Goal: Subscribe to service/newsletter

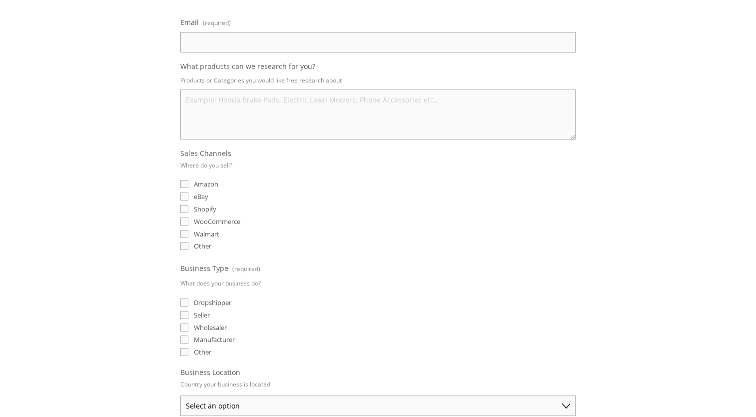
scroll to position [140, 0]
click at [185, 194] on input "eBay" at bounding box center [184, 196] width 8 height 8
checkbox input "true"
click at [182, 183] on input "Amazon" at bounding box center [184, 184] width 8 height 8
checkbox input "true"
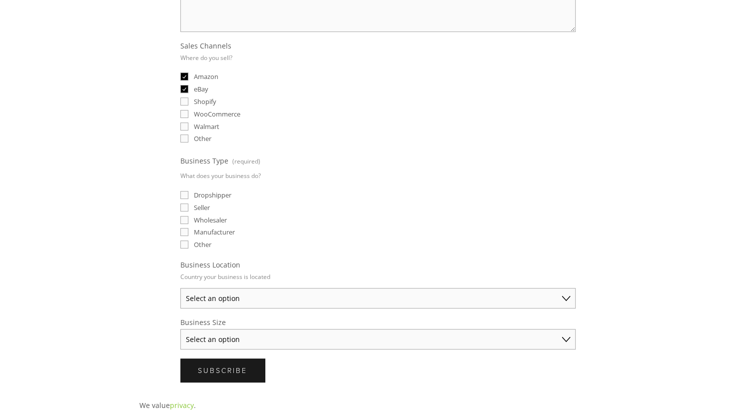
scroll to position [248, 0]
click at [183, 203] on input "Seller" at bounding box center [184, 207] width 8 height 8
checkbox input "true"
click at [184, 215] on input "Wholesaler" at bounding box center [184, 219] width 8 height 8
checkbox input "true"
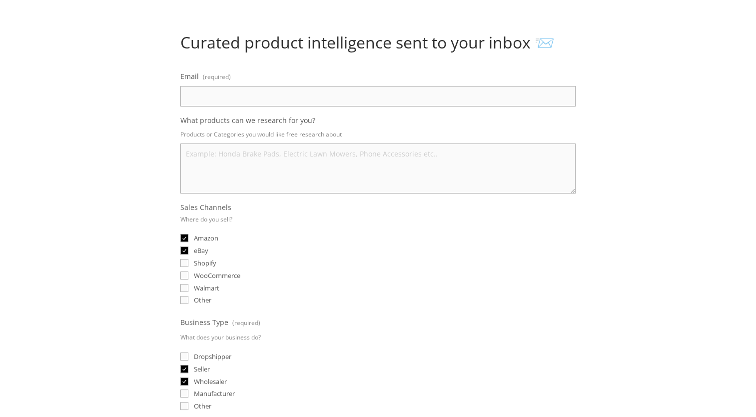
scroll to position [87, 0]
click at [226, 148] on textarea "What products can we research for you?" at bounding box center [377, 167] width 395 height 50
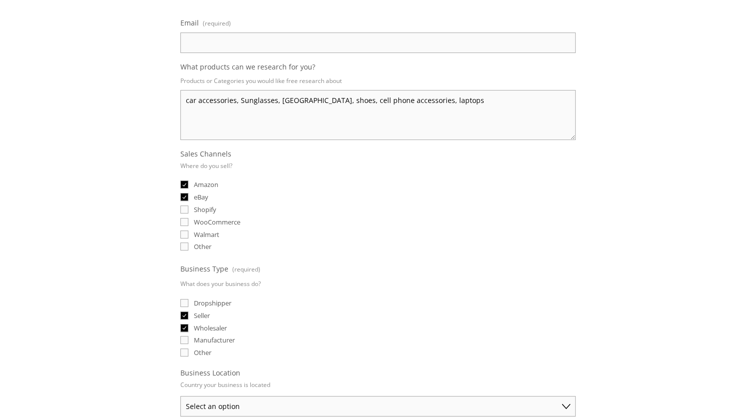
scroll to position [112, 0]
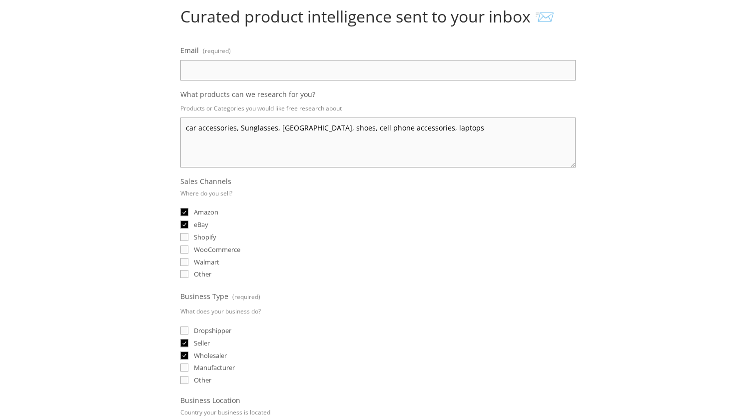
type textarea "car accessories, Sunglasses, [GEOGRAPHIC_DATA], shoes, cell phone accessories, …"
click at [308, 76] on input "Email (required)" at bounding box center [377, 70] width 395 height 20
type input "e"
type input "[EMAIL_ADDRESS][DOMAIN_NAME]"
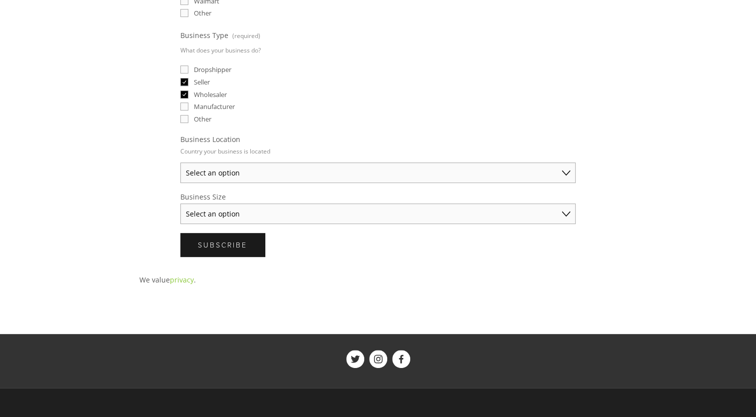
scroll to position [373, 0]
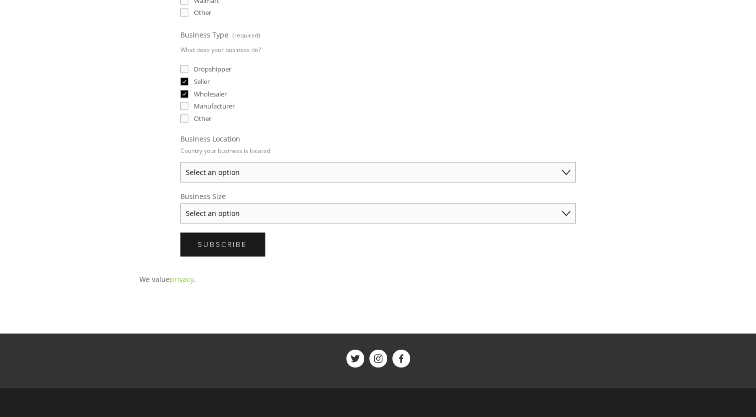
click at [286, 165] on select "Select an option [GEOGRAPHIC_DATA] [GEOGRAPHIC_DATA] [GEOGRAPHIC_DATA] [GEOGRAP…" at bounding box center [377, 172] width 395 height 20
select select "[GEOGRAPHIC_DATA]"
click at [180, 162] on select "Select an option [GEOGRAPHIC_DATA] [GEOGRAPHIC_DATA] [GEOGRAPHIC_DATA] [GEOGRAP…" at bounding box center [377, 172] width 395 height 20
click at [234, 212] on select "Select an option Solo Merchant (under $50K annual sales) Small Business ($50K -…" at bounding box center [377, 213] width 395 height 20
select select "Solo Merchant (under $50K annual sales)"
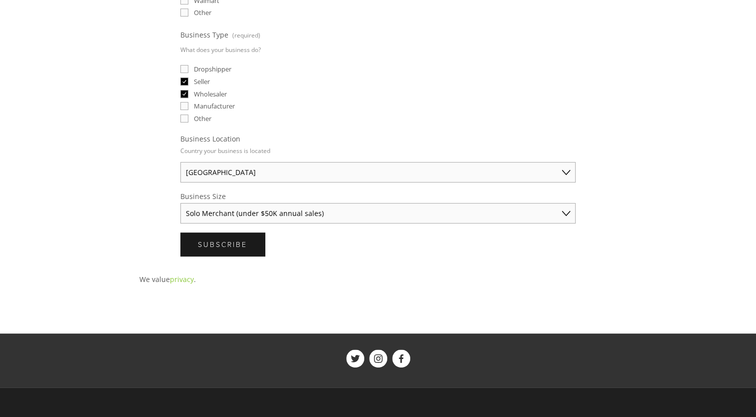
click at [180, 203] on select "Select an option Solo Merchant (under $50K annual sales) Small Business ($50K -…" at bounding box center [377, 213] width 395 height 20
click at [232, 239] on span "Subscribe" at bounding box center [222, 243] width 49 height 9
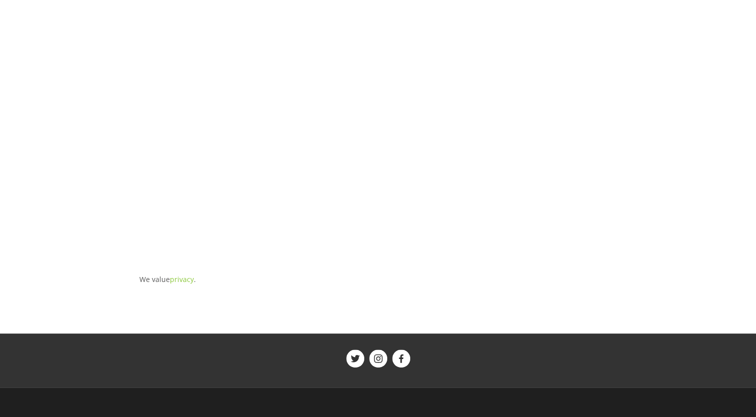
scroll to position [0, 0]
